Goal: Register for event/course

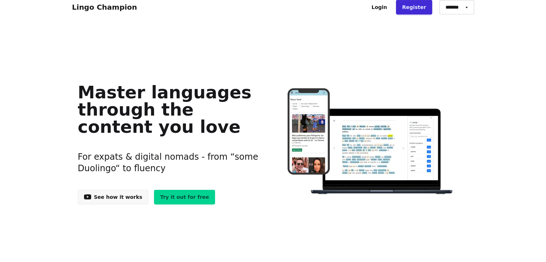
scroll to position [4, 0]
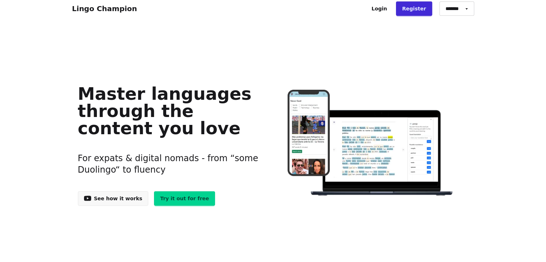
drag, startPoint x: 209, startPoint y: 139, endPoint x: 169, endPoint y: 165, distance: 46.9
click at [169, 165] on div "Master languages through the content you love For expats & digital nomads - fro…" at bounding box center [170, 143] width 184 height 125
click at [169, 165] on h3 "For expats & digital nomads - from “some Duolingo“ to fluency" at bounding box center [170, 164] width 184 height 40
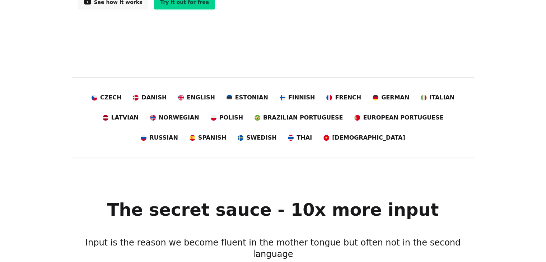
scroll to position [206, 0]
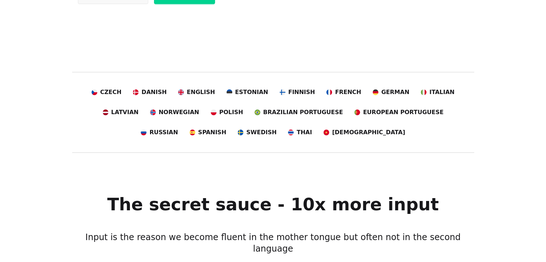
click at [139, 108] on span "Latvian" at bounding box center [124, 112] width 27 height 9
